Goal: Transaction & Acquisition: Purchase product/service

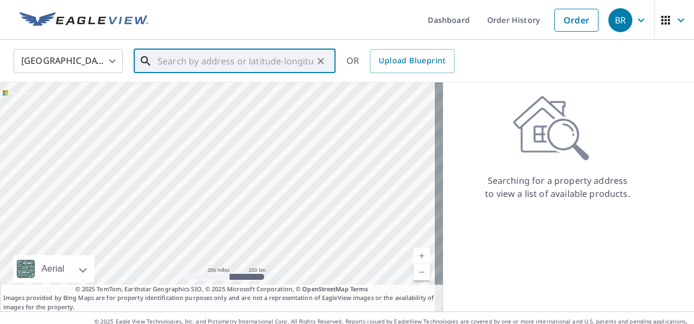
click at [260, 63] on input "text" at bounding box center [236, 61] width 156 height 31
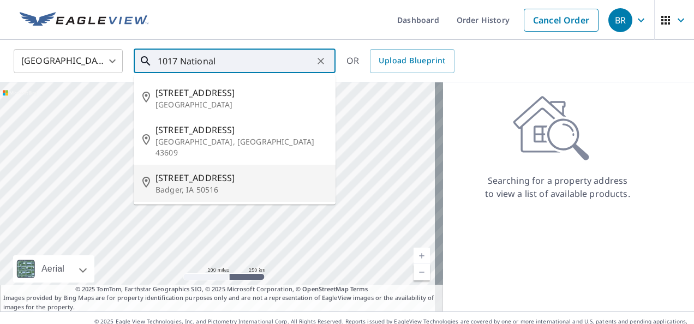
click at [185, 185] on p "Badger, IA 50516" at bounding box center [241, 190] width 171 height 11
type input "[STREET_ADDRESS]"
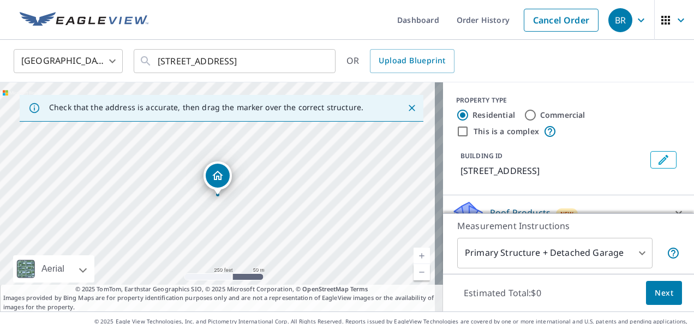
click at [417, 252] on link "Current Level 17, Zoom In" at bounding box center [422, 256] width 16 height 16
click at [417, 252] on link "Current Level 18, Zoom In" at bounding box center [422, 256] width 16 height 16
click at [417, 252] on link "Current Level 19, Zoom In" at bounding box center [422, 256] width 16 height 16
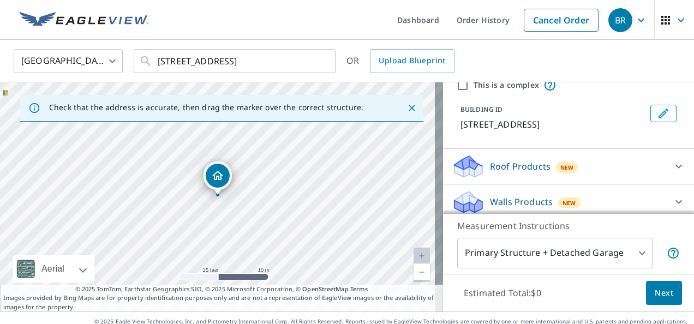
scroll to position [52, 0]
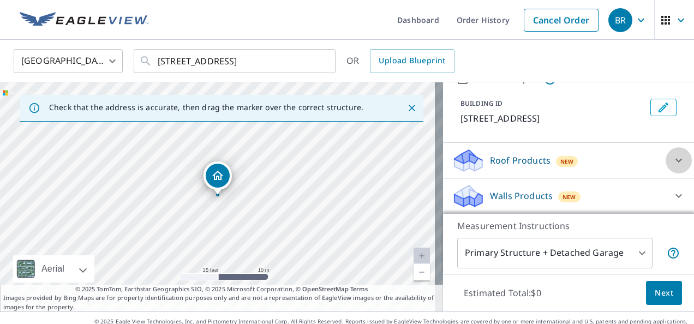
click at [673, 163] on icon at bounding box center [679, 160] width 13 height 13
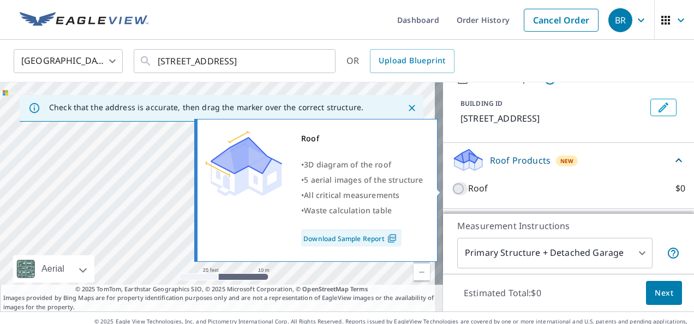
click at [452, 187] on input "Roof $0" at bounding box center [460, 188] width 16 height 13
checkbox input "true"
type input "3"
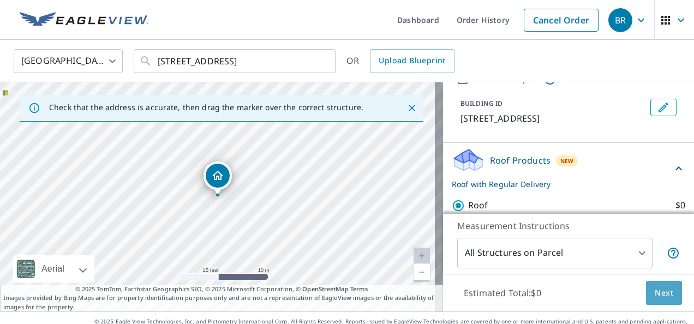
click at [662, 294] on span "Next" at bounding box center [664, 294] width 19 height 14
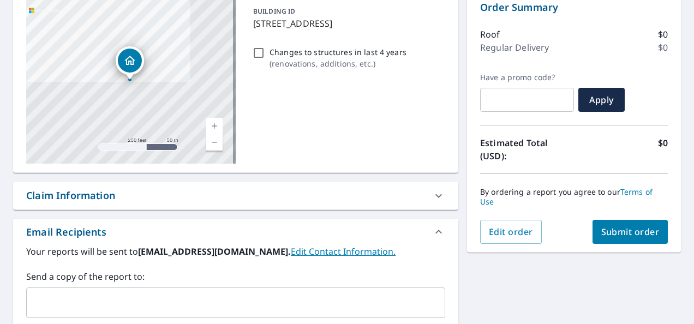
scroll to position [131, 0]
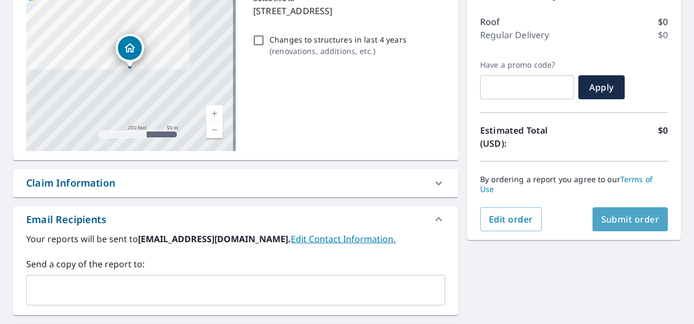
click at [628, 222] on span "Submit order" at bounding box center [631, 219] width 58 height 12
